Goal: Transaction & Acquisition: Purchase product/service

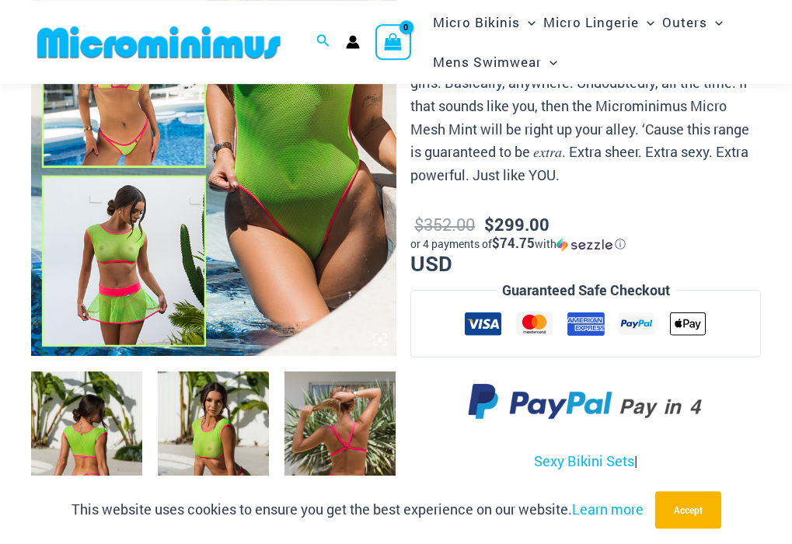
scroll to position [466, 0]
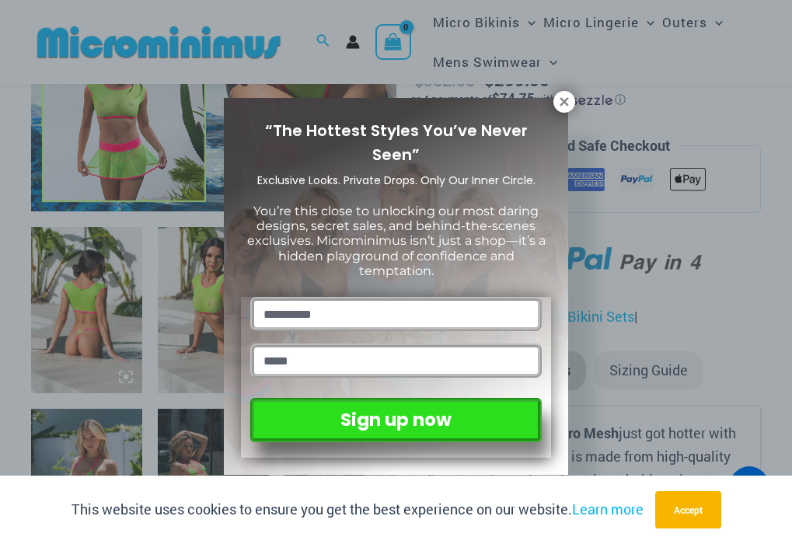
click at [565, 103] on icon at bounding box center [564, 101] width 9 height 9
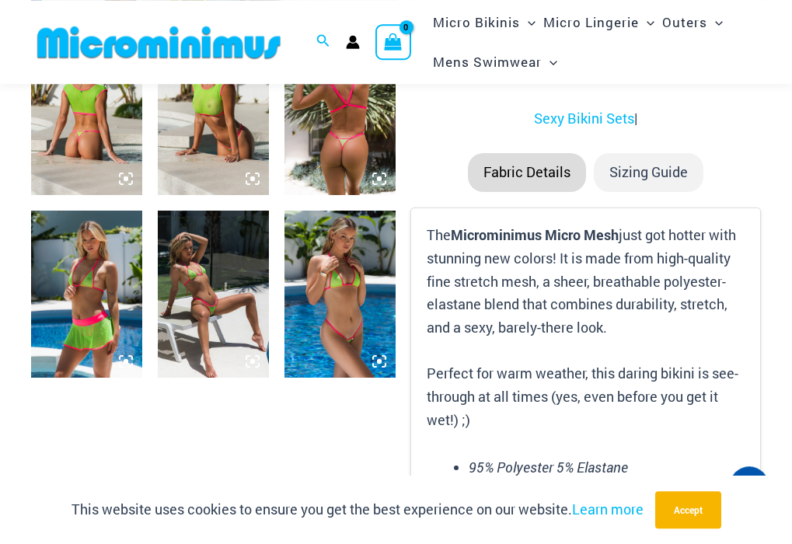
scroll to position [704, 0]
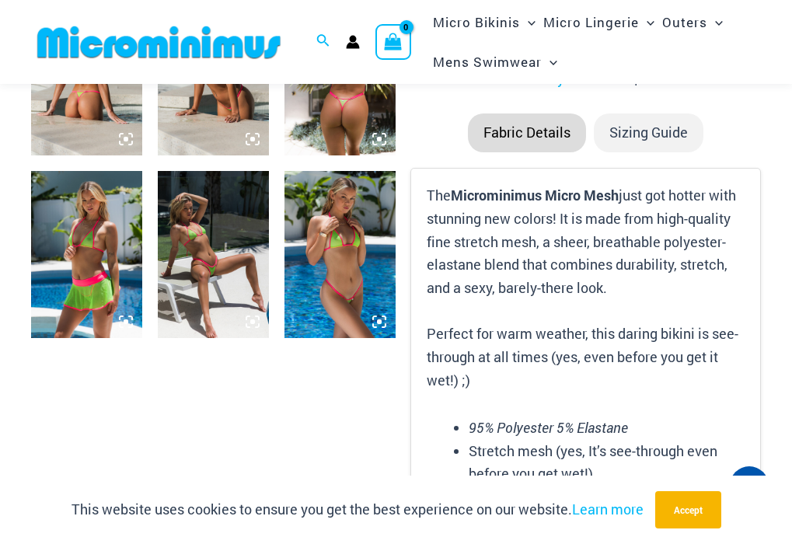
click at [204, 232] on img at bounding box center [213, 254] width 111 height 167
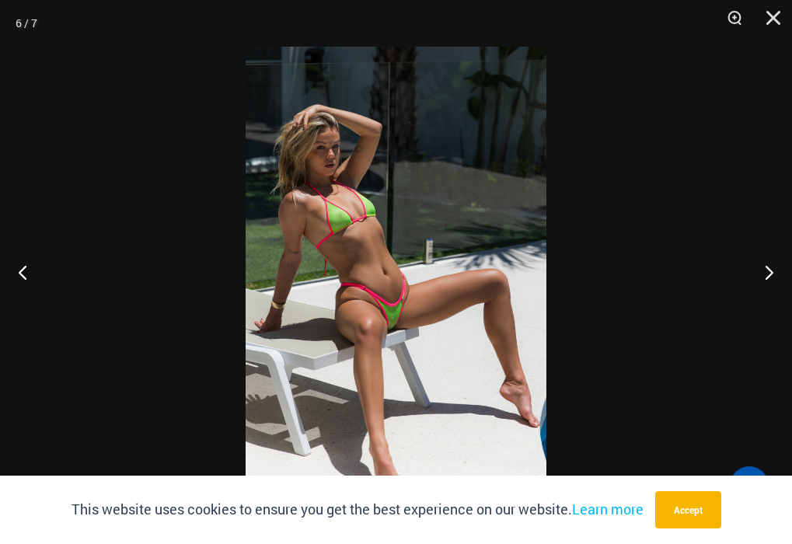
click at [399, 236] on img at bounding box center [396, 272] width 301 height 451
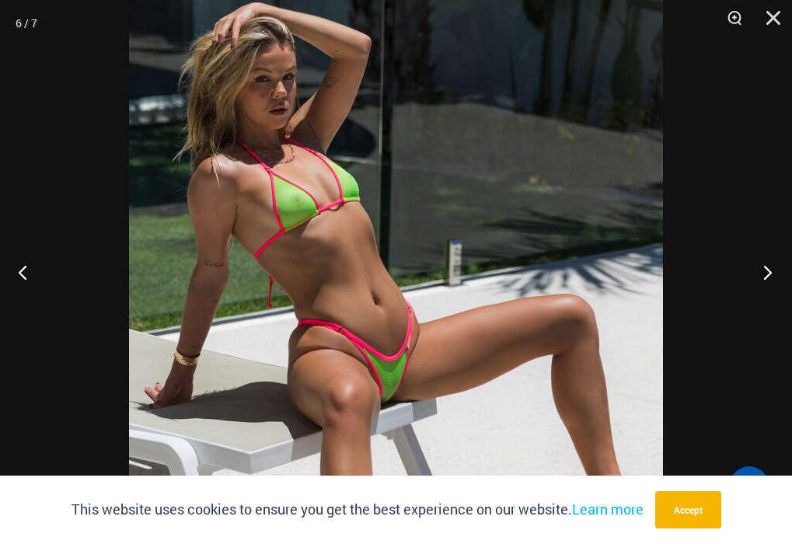
click at [770, 269] on button "Next" at bounding box center [763, 272] width 58 height 78
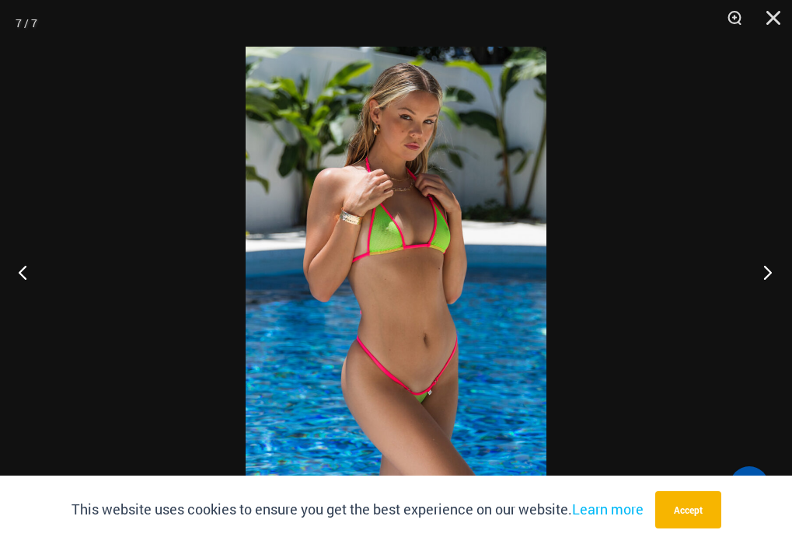
click at [770, 269] on button "Next" at bounding box center [763, 272] width 58 height 78
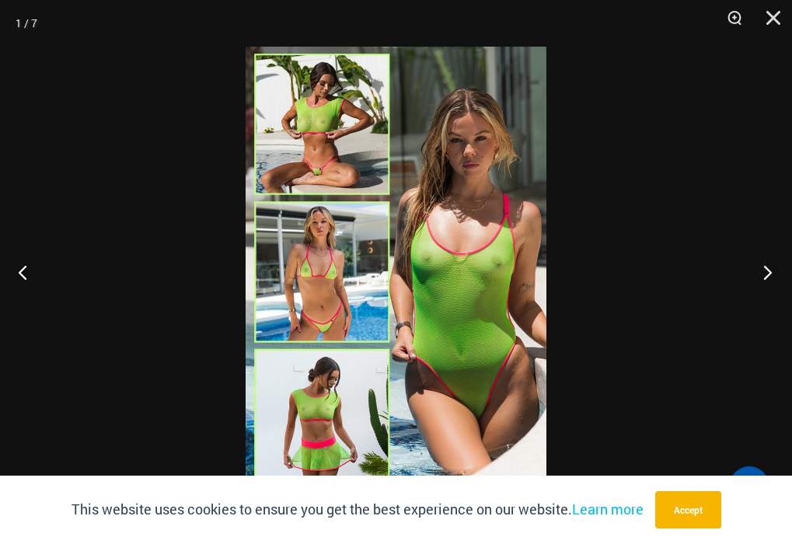
click at [770, 269] on button "Next" at bounding box center [763, 272] width 58 height 78
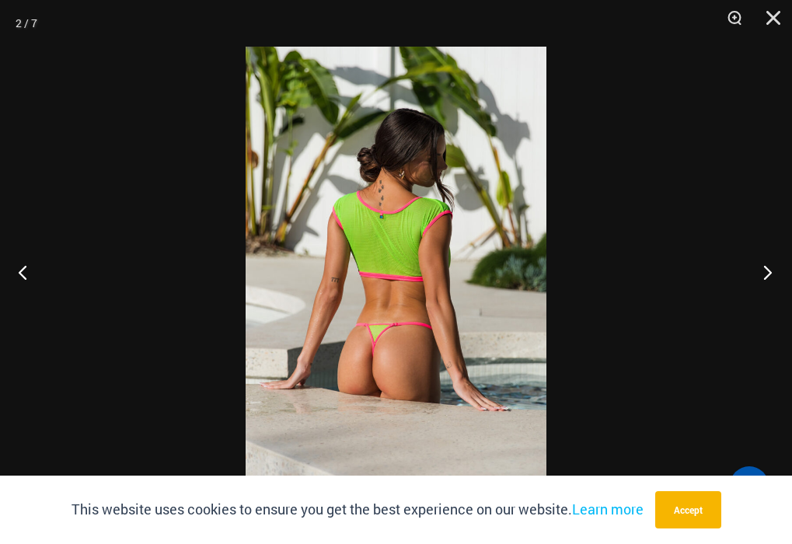
click at [770, 269] on button "Next" at bounding box center [763, 272] width 58 height 78
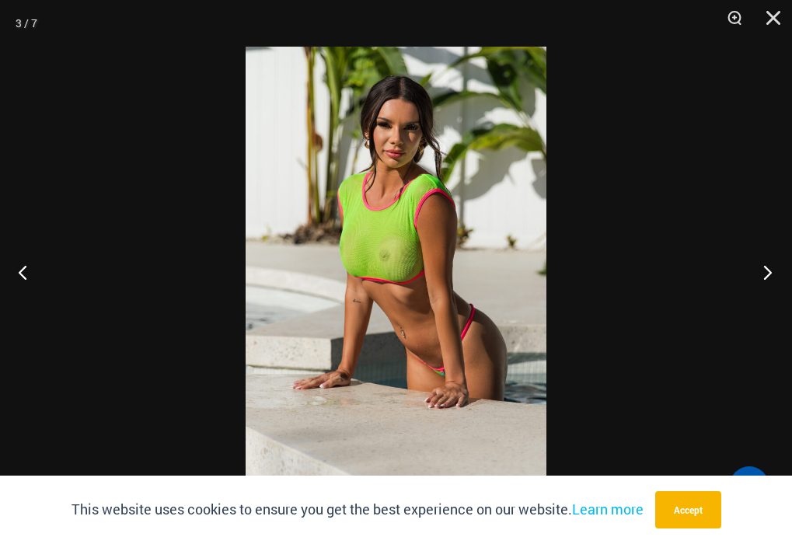
click at [770, 269] on button "Next" at bounding box center [763, 272] width 58 height 78
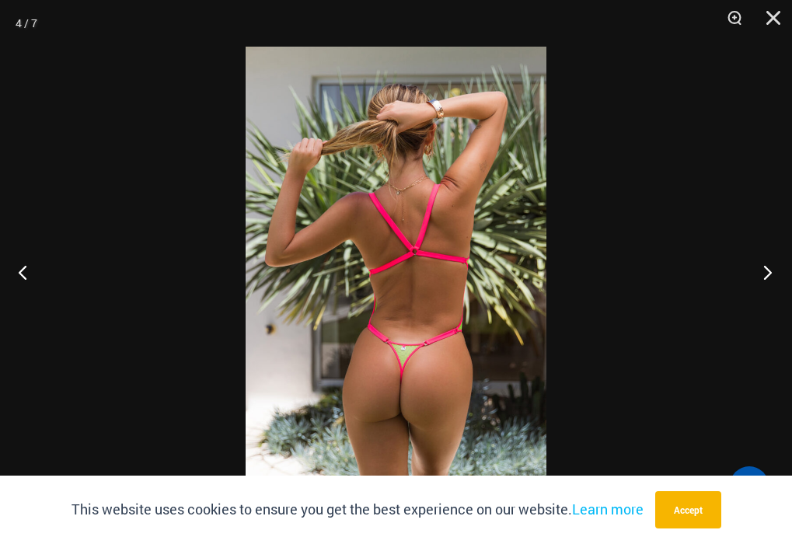
click at [770, 269] on button "Next" at bounding box center [763, 272] width 58 height 78
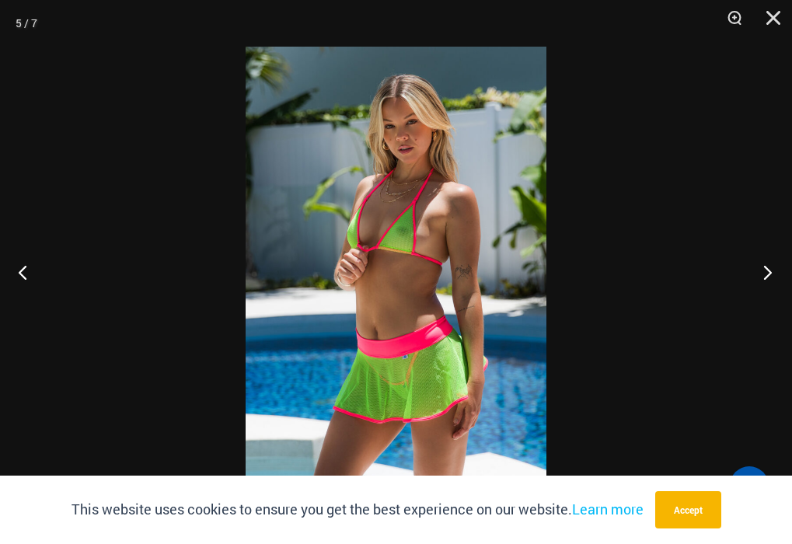
click at [770, 269] on button "Next" at bounding box center [763, 272] width 58 height 78
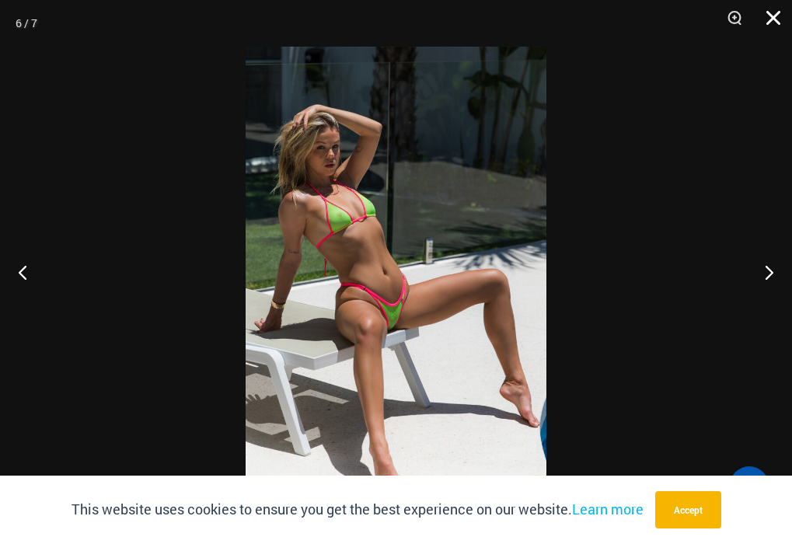
click at [774, 19] on button "Close" at bounding box center [768, 23] width 39 height 47
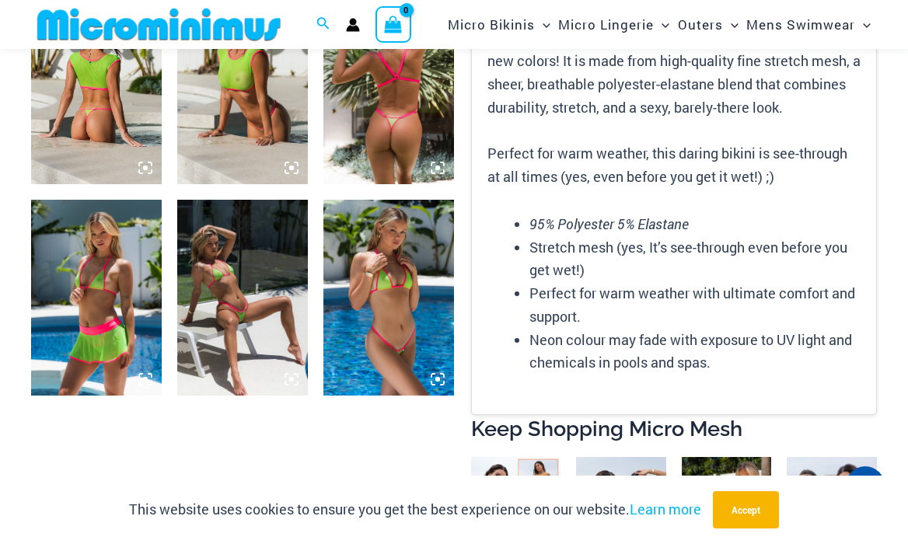
scroll to position [677, 0]
